Goal: Transaction & Acquisition: Purchase product/service

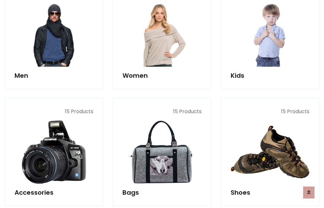
scroll to position [458, 0]
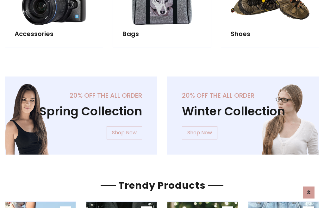
click at [162, 113] on div "20% off the all order Winter Collection Shop Now" at bounding box center [243, 120] width 162 height 88
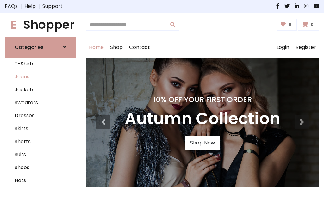
click at [40, 77] on link "Jeans" at bounding box center [40, 76] width 71 height 13
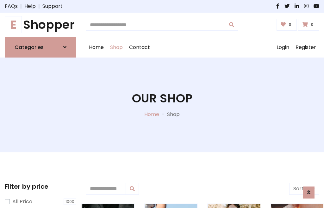
scroll to position [199, 0]
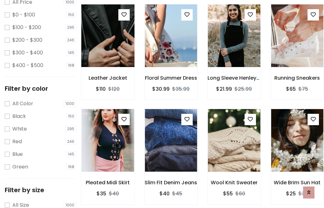
click at [107, 49] on img at bounding box center [107, 36] width 63 height 152
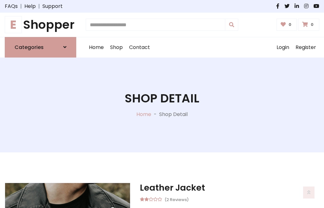
scroll to position [68, 0]
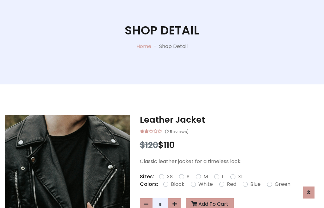
click at [230, 184] on label "Red" at bounding box center [231, 184] width 9 height 8
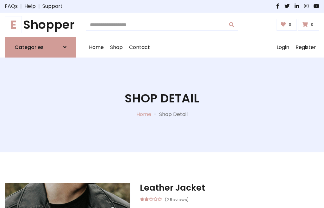
click at [162, 104] on h1 "Shop Detail" at bounding box center [161, 98] width 75 height 14
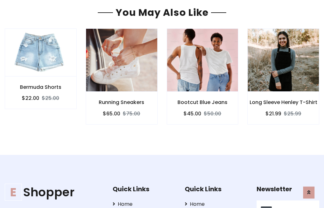
type input "******"
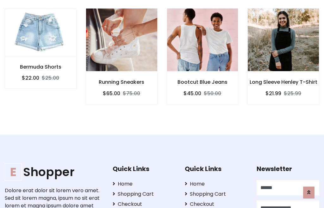
scroll to position [0, 0]
type input "**********"
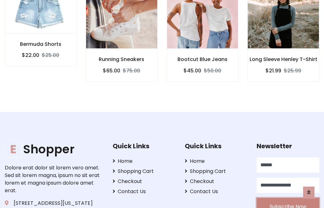
scroll to position [559, 0]
